Goal: Find specific page/section: Find specific page/section

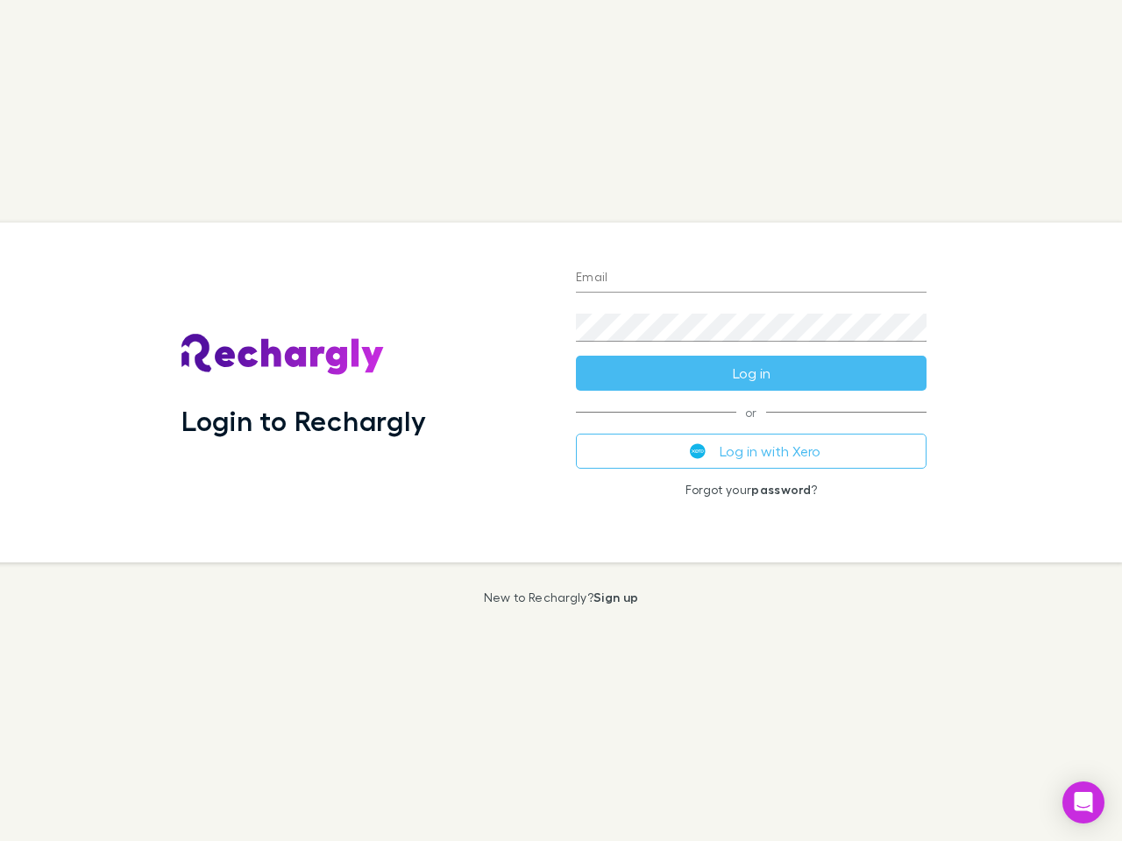
click at [561, 421] on div "Login to Rechargly" at bounding box center [364, 393] width 394 height 340
click at [751, 279] on input "Email" at bounding box center [751, 279] width 351 height 28
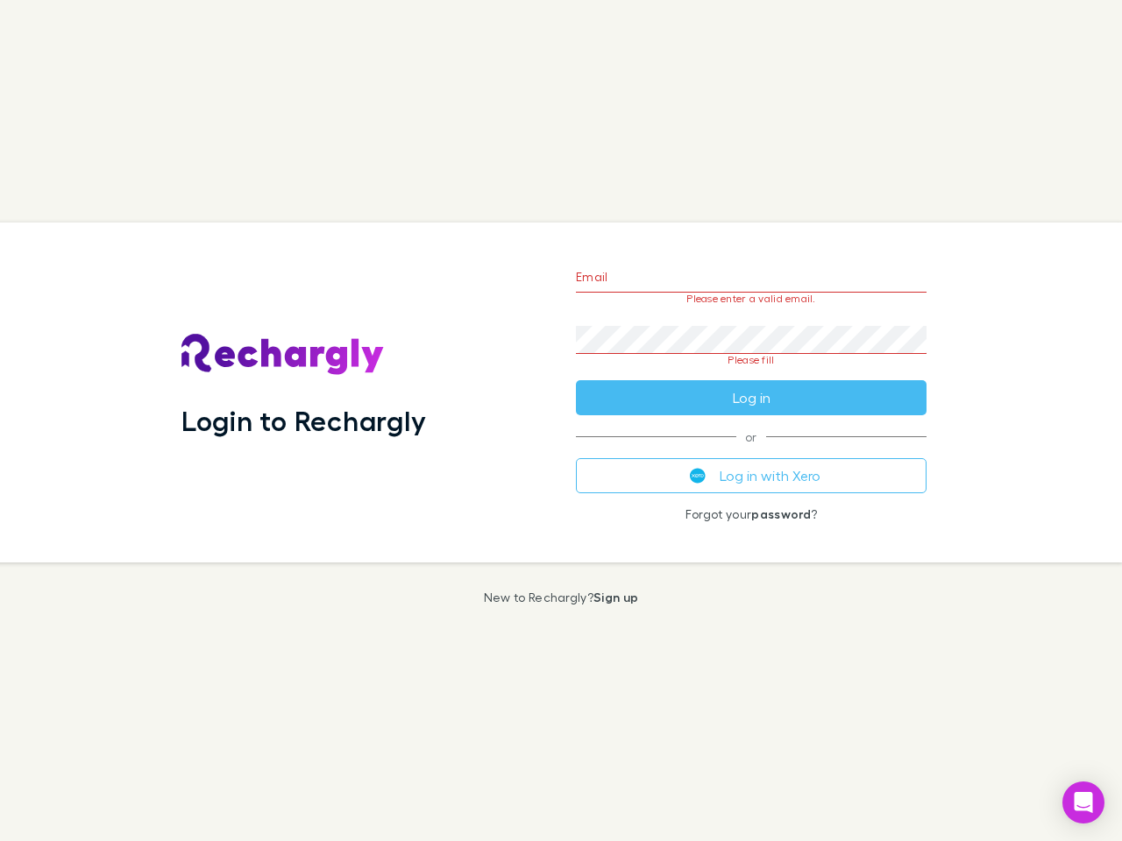
click at [751, 373] on form "Email Please enter a valid email. Password Please fill Log in" at bounding box center [751, 333] width 351 height 165
click at [751, 451] on div "Email Please enter a valid email. Password Please fill Log in or Log in with Xe…" at bounding box center [751, 393] width 379 height 340
click at [1083, 803] on icon "Open Intercom Messenger" at bounding box center [1084, 802] width 18 height 21
